Goal: Task Accomplishment & Management: Use online tool/utility

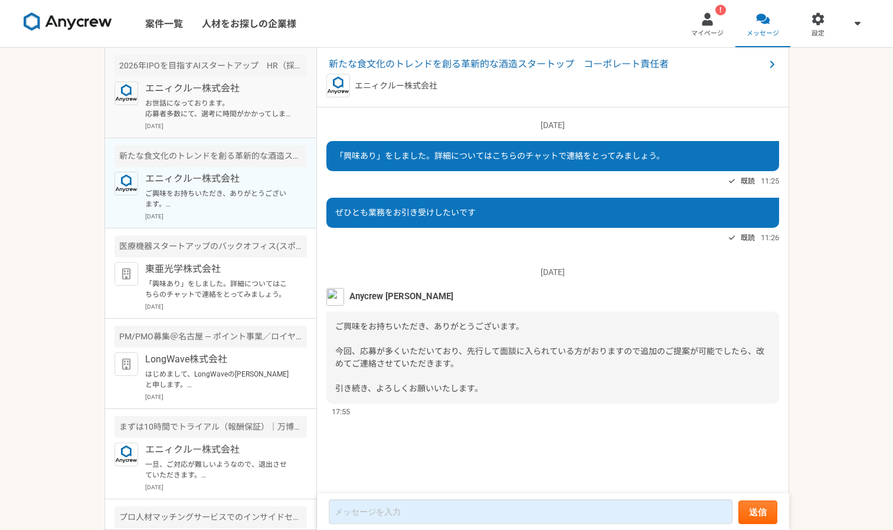
click at [271, 96] on div "エニィクルー株式会社 お世話になっております。 応募者多数にて、選考に時間がかかってしまい、ご連絡が遅くなり申し訳ありません。 本案件ですが、先行して選考に入…" at bounding box center [226, 105] width 162 height 49
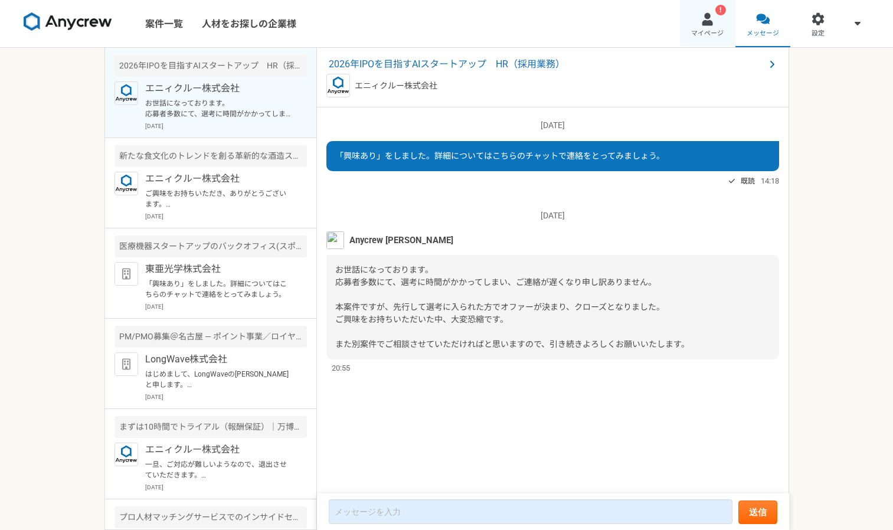
click at [711, 28] on link "! マイページ" at bounding box center [707, 23] width 55 height 47
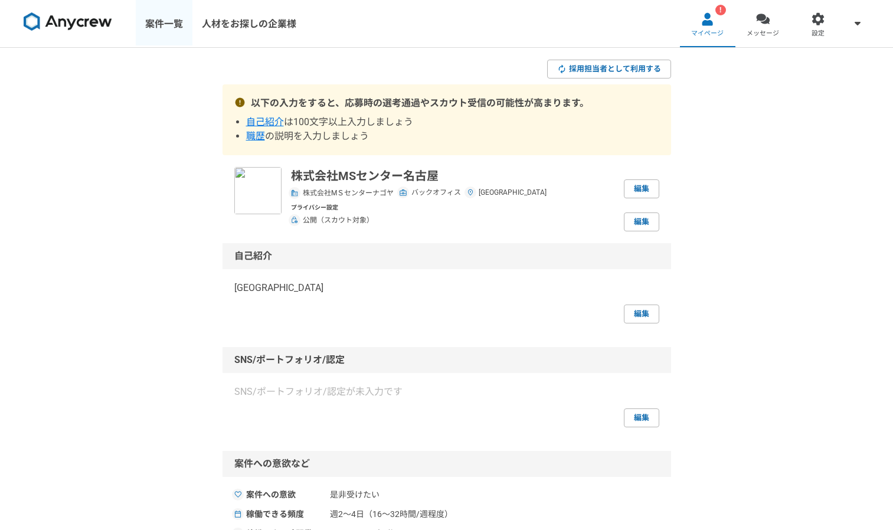
click at [149, 27] on link "案件一覧" at bounding box center [164, 23] width 57 height 47
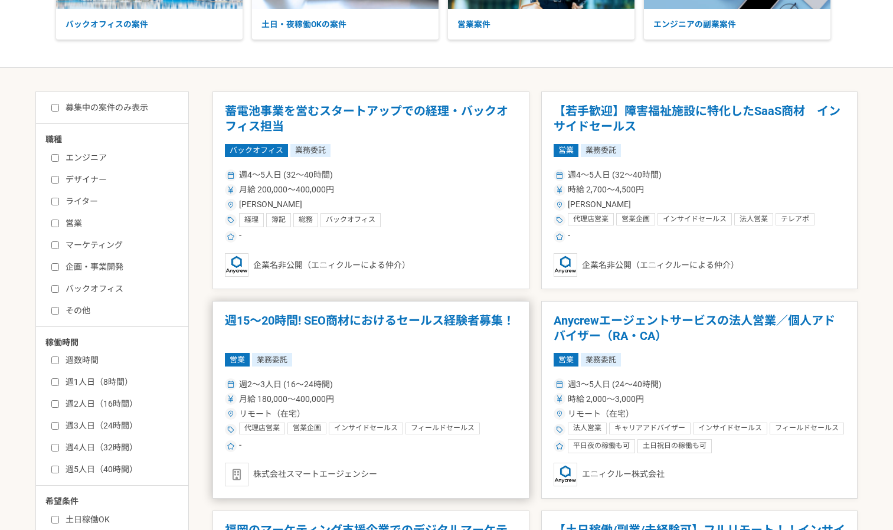
scroll to position [236, 0]
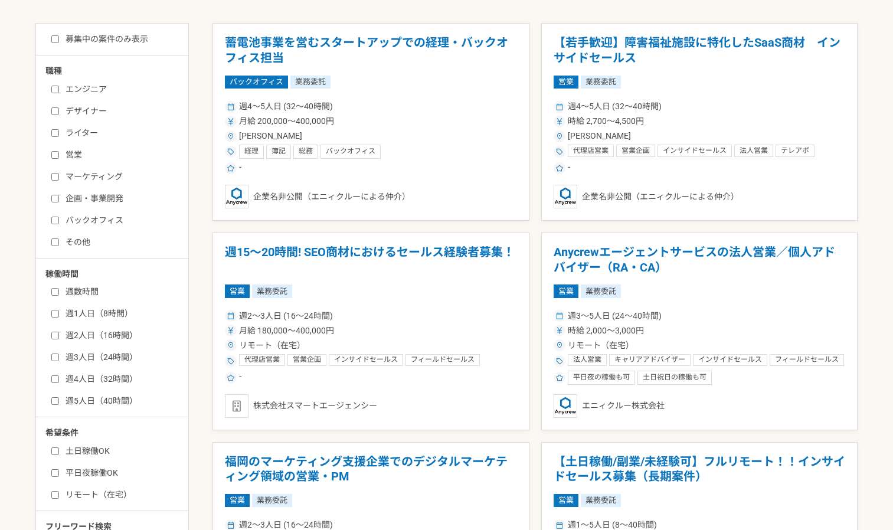
click at [69, 222] on label "バックオフィス" at bounding box center [119, 220] width 136 height 12
click at [59, 222] on input "バックオフィス" at bounding box center [55, 221] width 8 height 8
checkbox input "true"
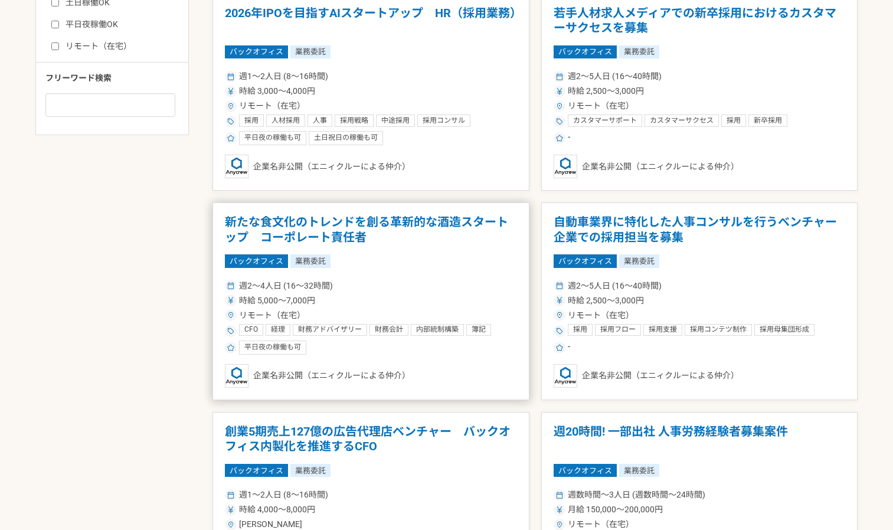
scroll to position [708, 0]
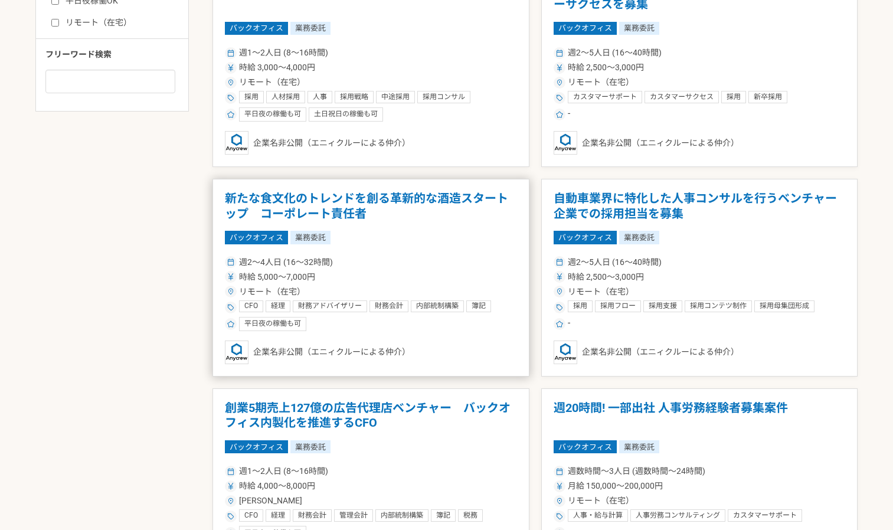
click at [363, 219] on h1 "新たな食文化のトレンドを創る革新的な酒造スタートップ　コーポレート責任者" at bounding box center [371, 206] width 292 height 30
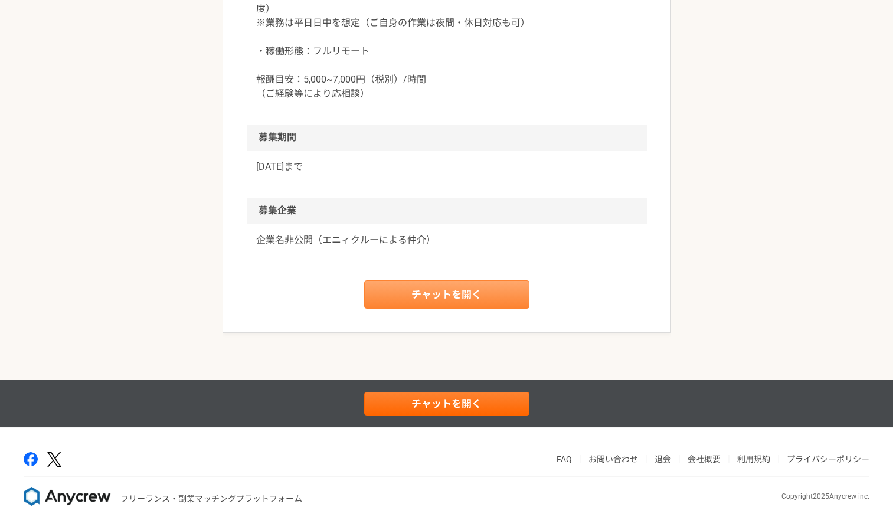
scroll to position [1620, 0]
click at [437, 309] on link "チャットを開く" at bounding box center [446, 294] width 165 height 28
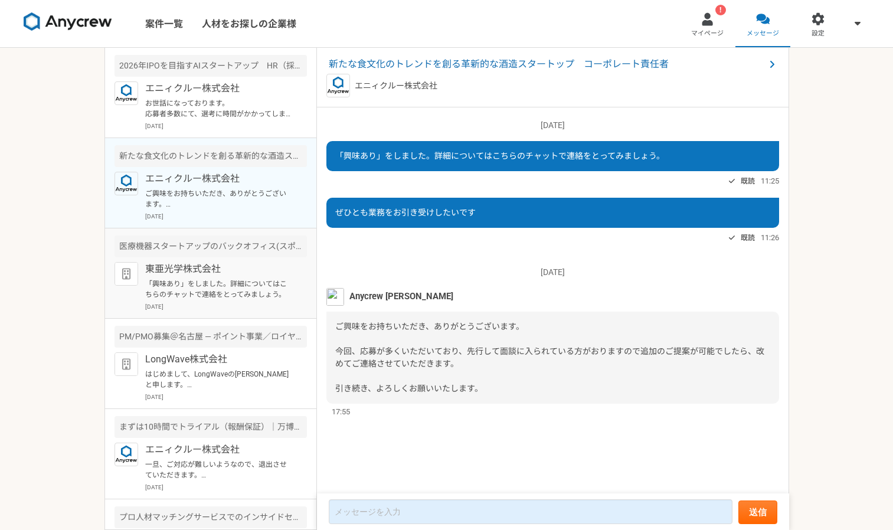
click at [219, 255] on div "医療機器スタートアップのバックオフィス(スポット、週1から可)" at bounding box center [210, 246] width 192 height 22
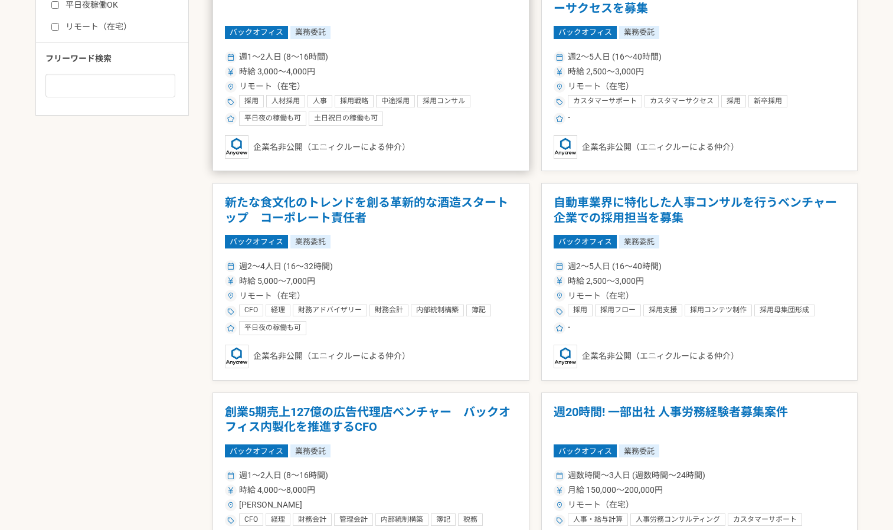
scroll to position [826, 0]
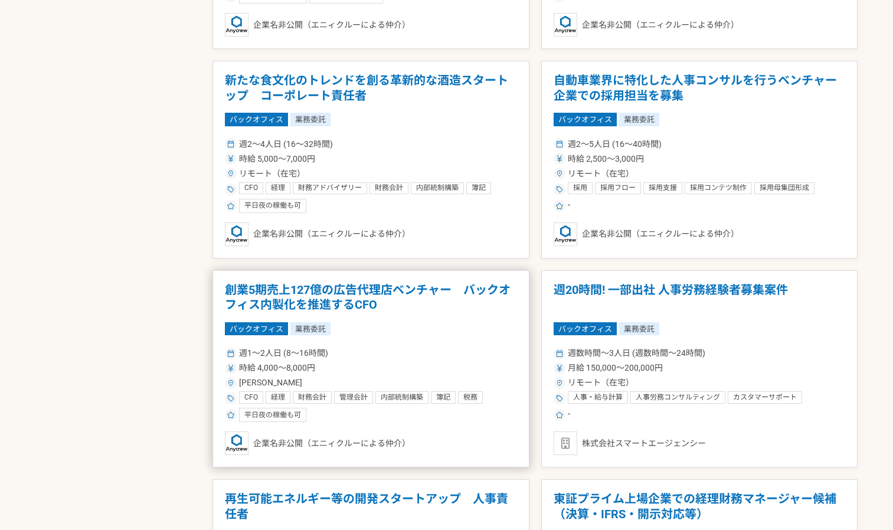
click at [392, 290] on h1 "創業5期売上127億の広告代理店ベンチャー　バックオフィス内製化を推進するCFO" at bounding box center [371, 298] width 292 height 30
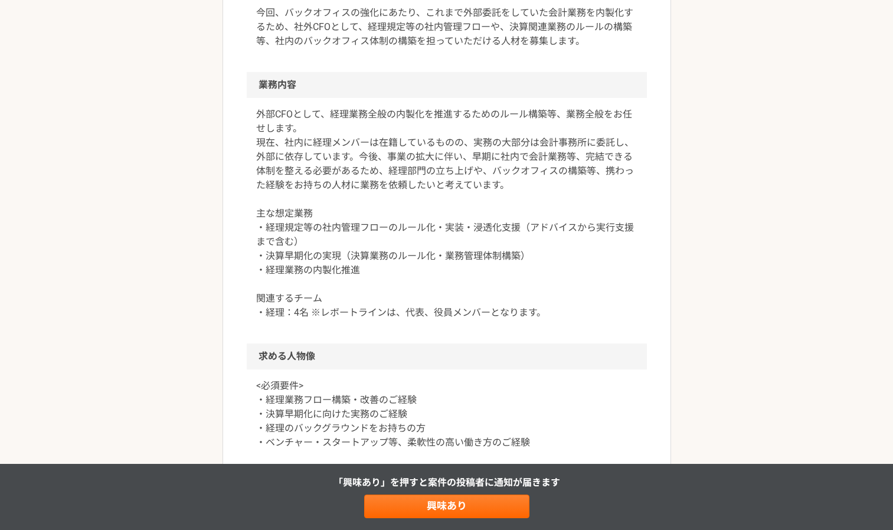
scroll to position [531, 0]
click at [447, 500] on link "興味あり" at bounding box center [446, 506] width 165 height 24
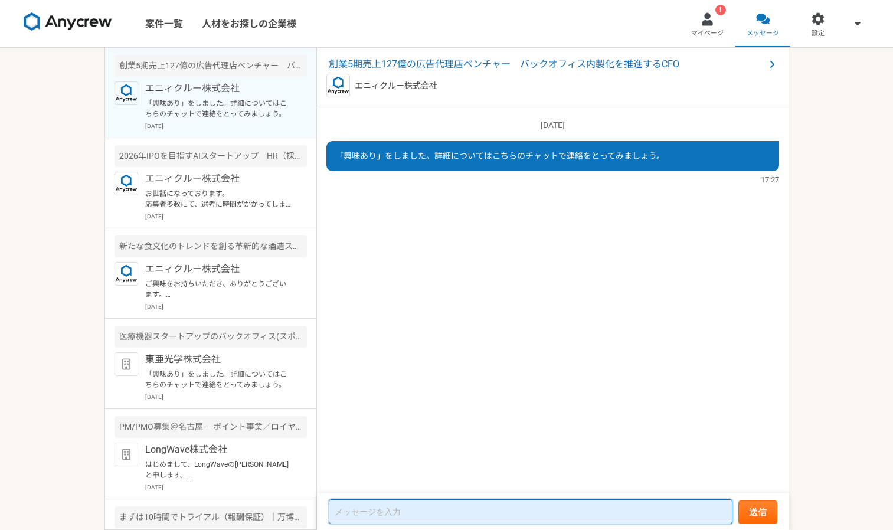
click at [378, 506] on textarea at bounding box center [531, 511] width 404 height 25
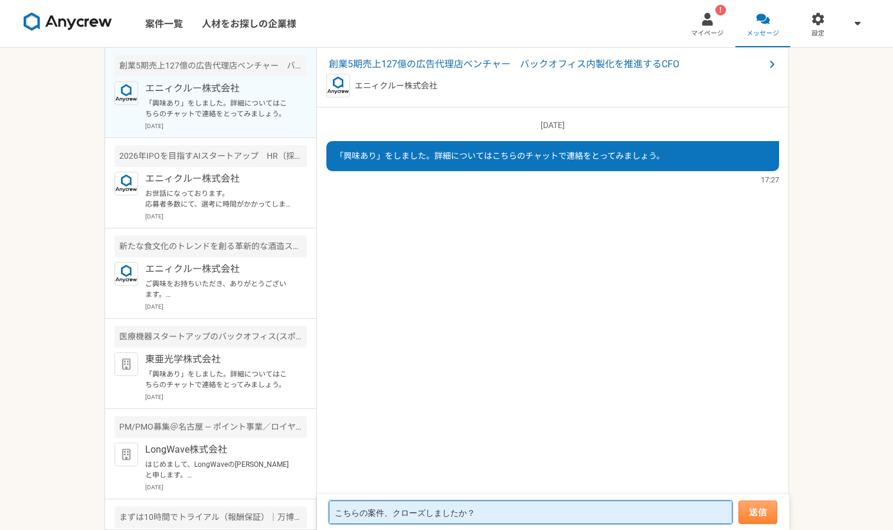
type textarea "こちらの案件、クローズしましたか？"
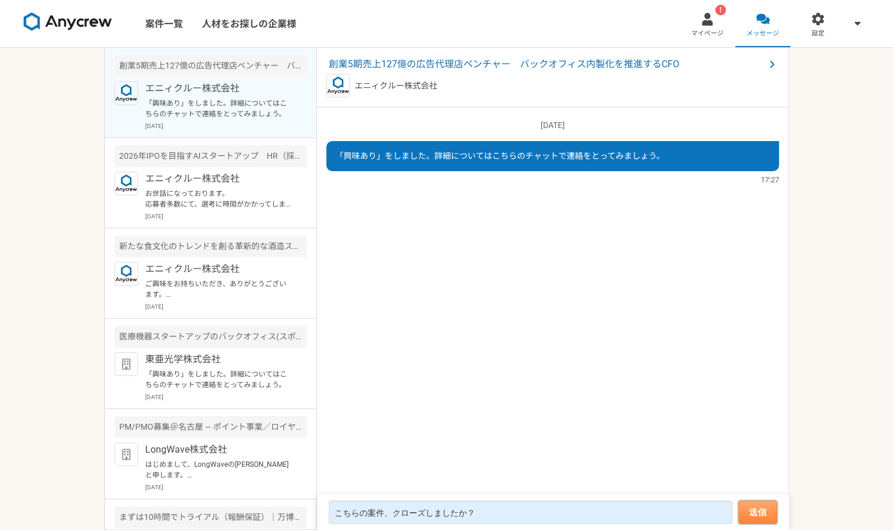
click at [752, 504] on button "送信" at bounding box center [757, 512] width 39 height 24
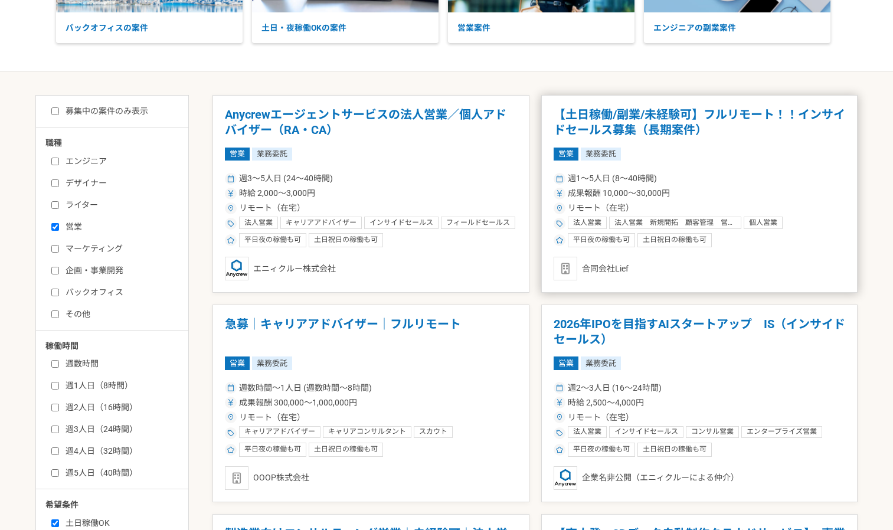
scroll to position [236, 0]
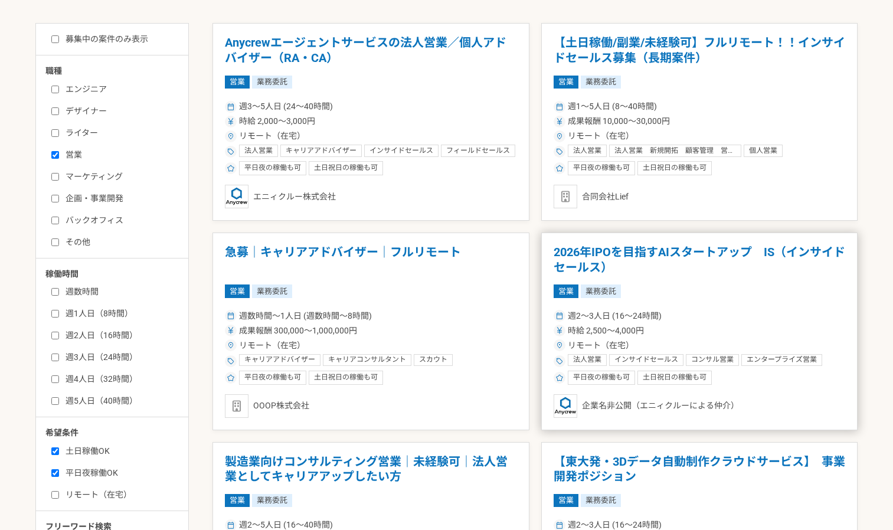
click at [609, 246] on h1 "2026年IPOを目指すAIスタートアップ　IS（インサイドセールス）" at bounding box center [699, 260] width 292 height 30
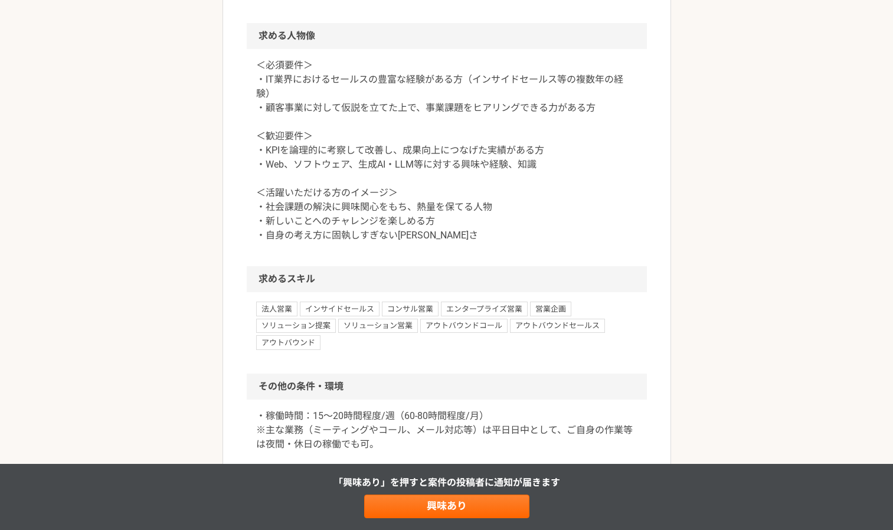
scroll to position [944, 0]
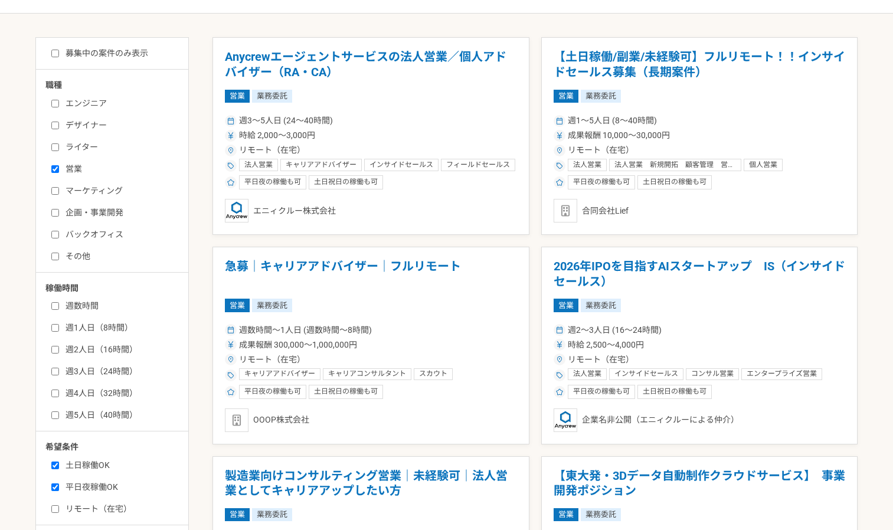
scroll to position [118, 0]
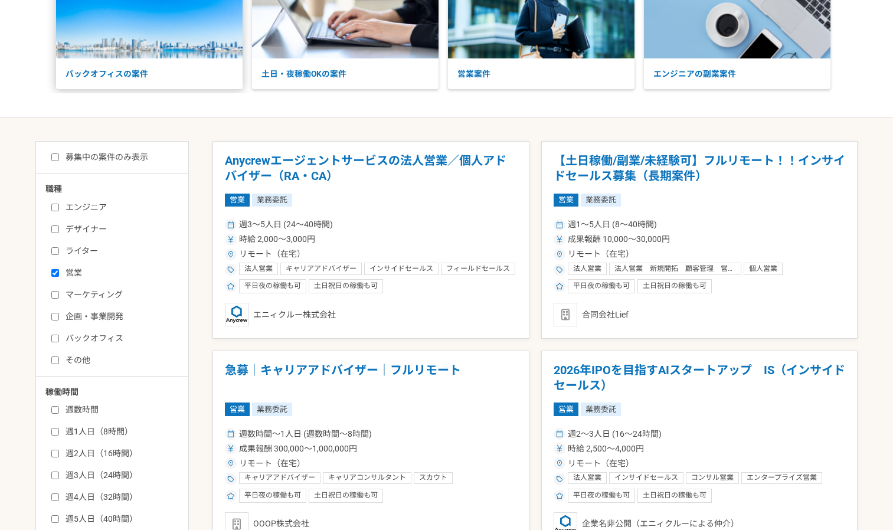
click at [140, 81] on p "バックオフィスの案件" at bounding box center [149, 73] width 186 height 31
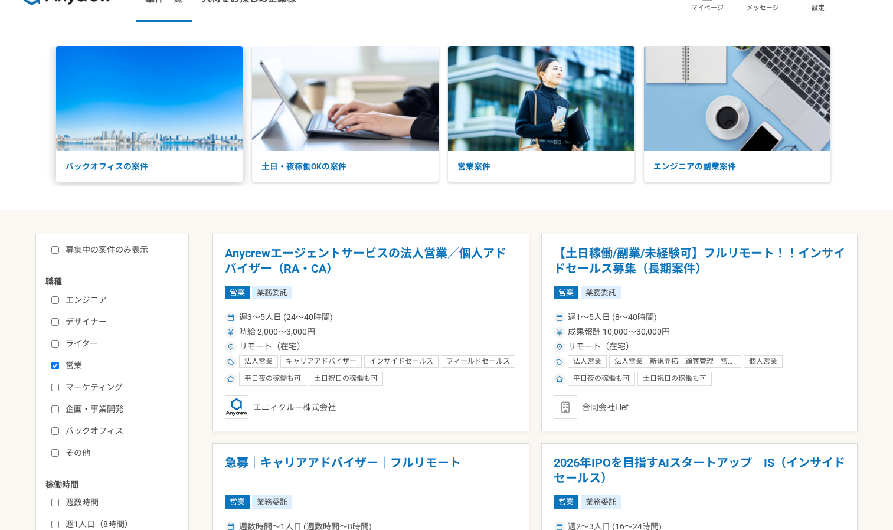
scroll to position [0, 0]
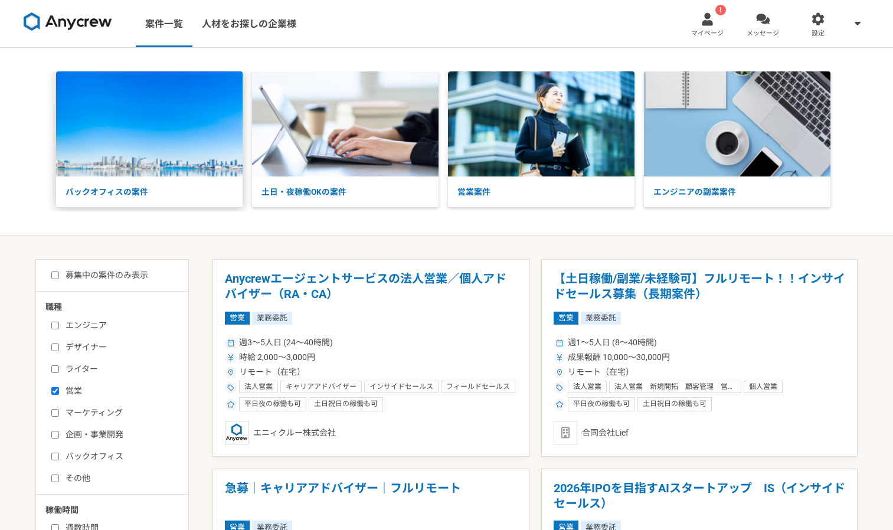
click at [142, 158] on img at bounding box center [149, 123] width 186 height 105
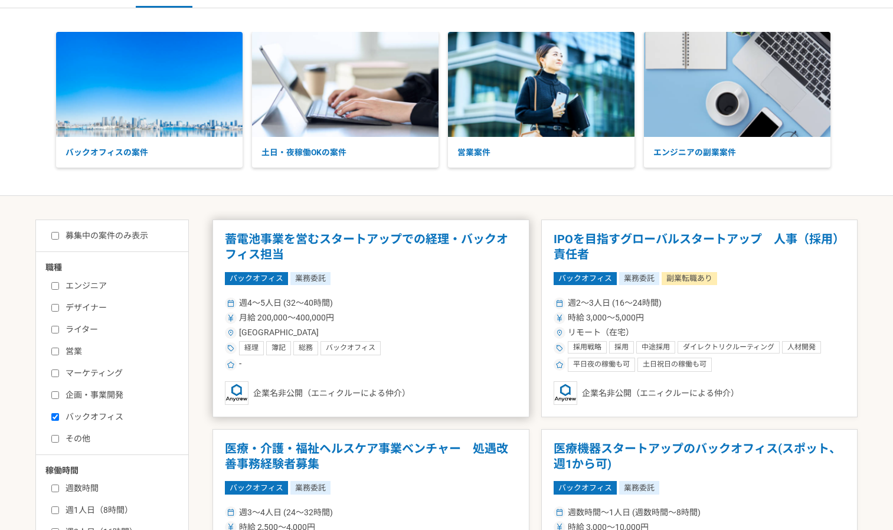
scroll to position [59, 0]
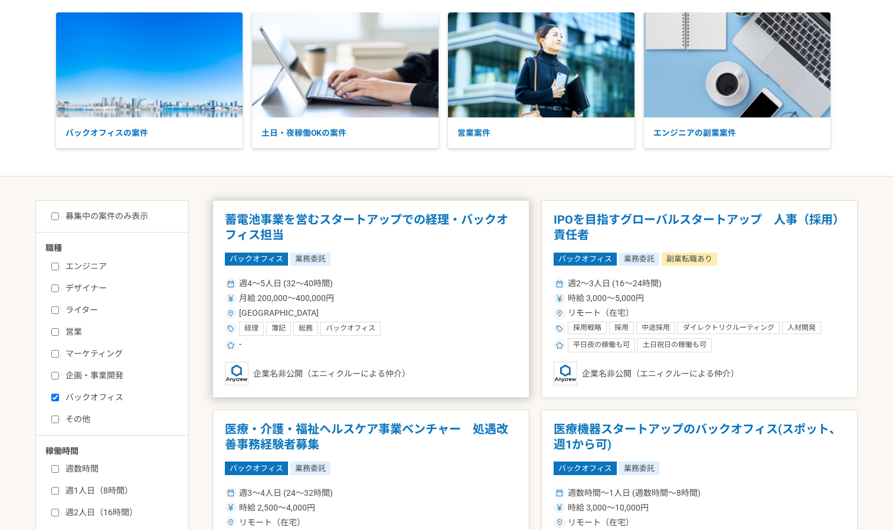
click at [340, 222] on h1 "蓄電池事業を営むスタートアップでの経理・バックオフィス担当" at bounding box center [371, 227] width 292 height 30
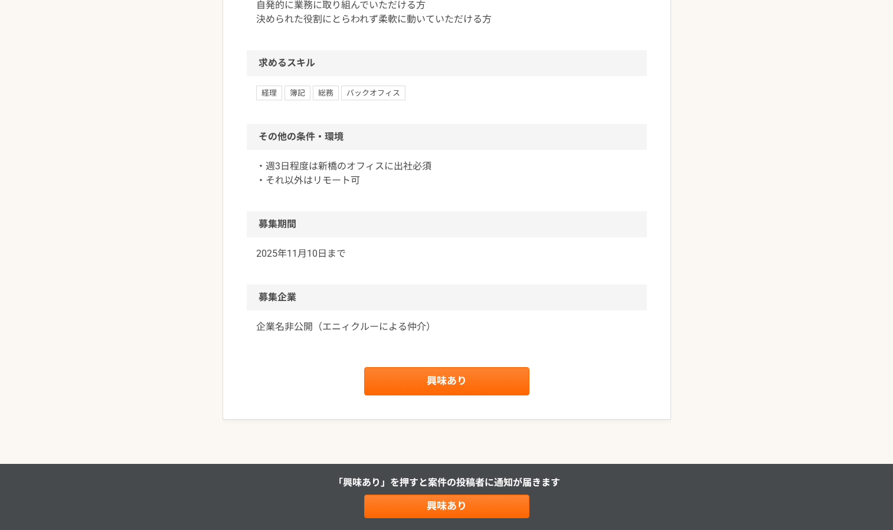
scroll to position [885, 0]
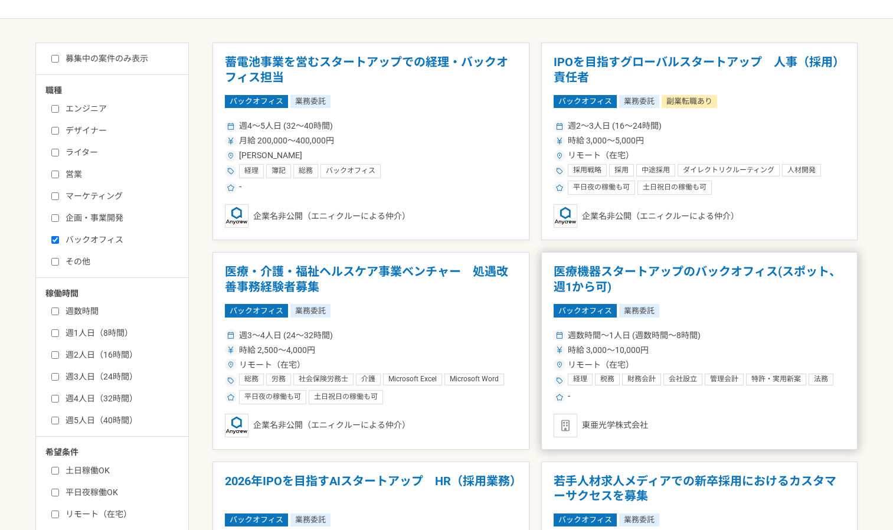
scroll to position [236, 0]
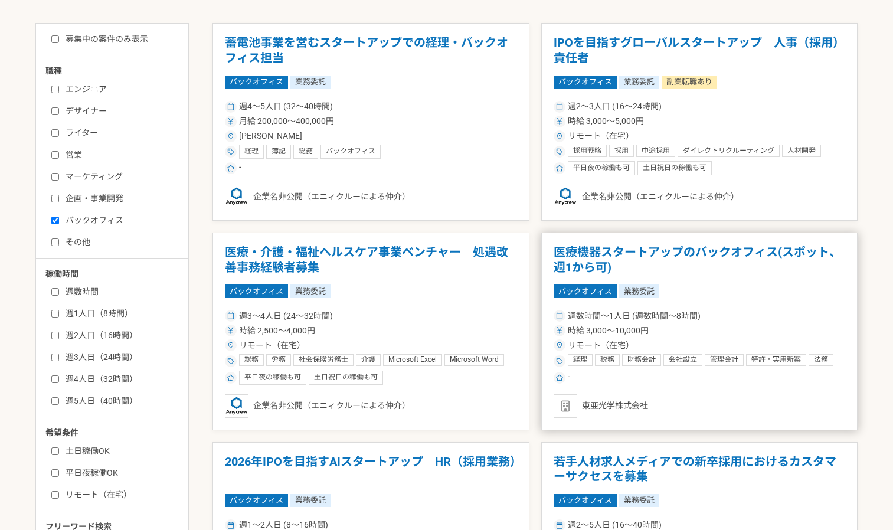
click at [618, 261] on h1 "医療機器スタートアップのバックオフィス(スポット、週1から可)" at bounding box center [699, 260] width 292 height 30
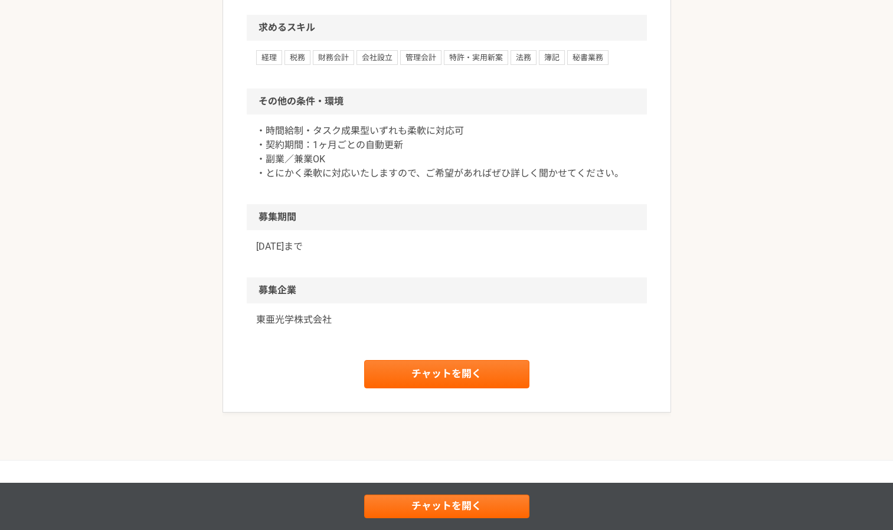
scroll to position [885, 0]
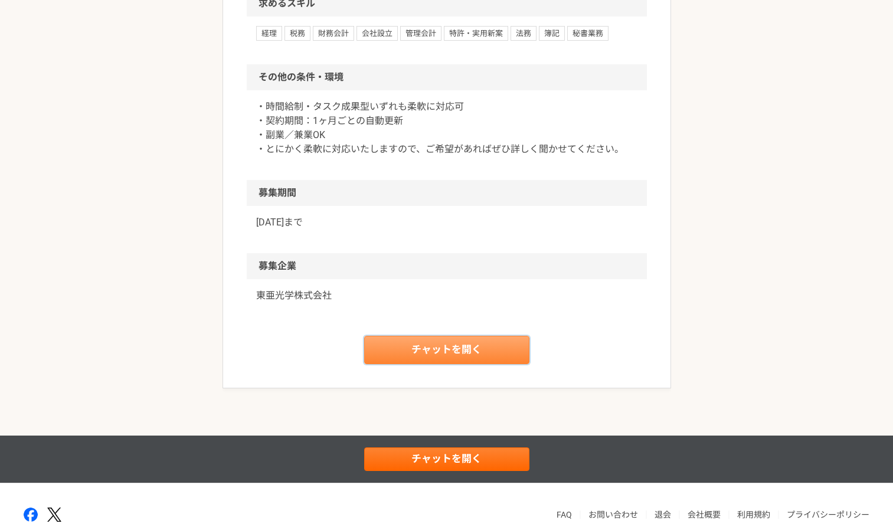
click at [435, 355] on link "チャットを開く" at bounding box center [446, 350] width 165 height 28
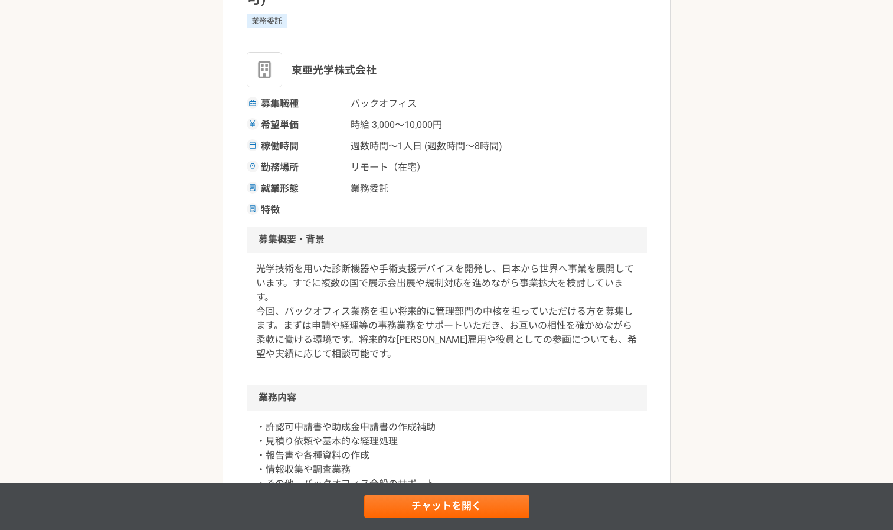
scroll to position [177, 0]
